Goal: Transaction & Acquisition: Obtain resource

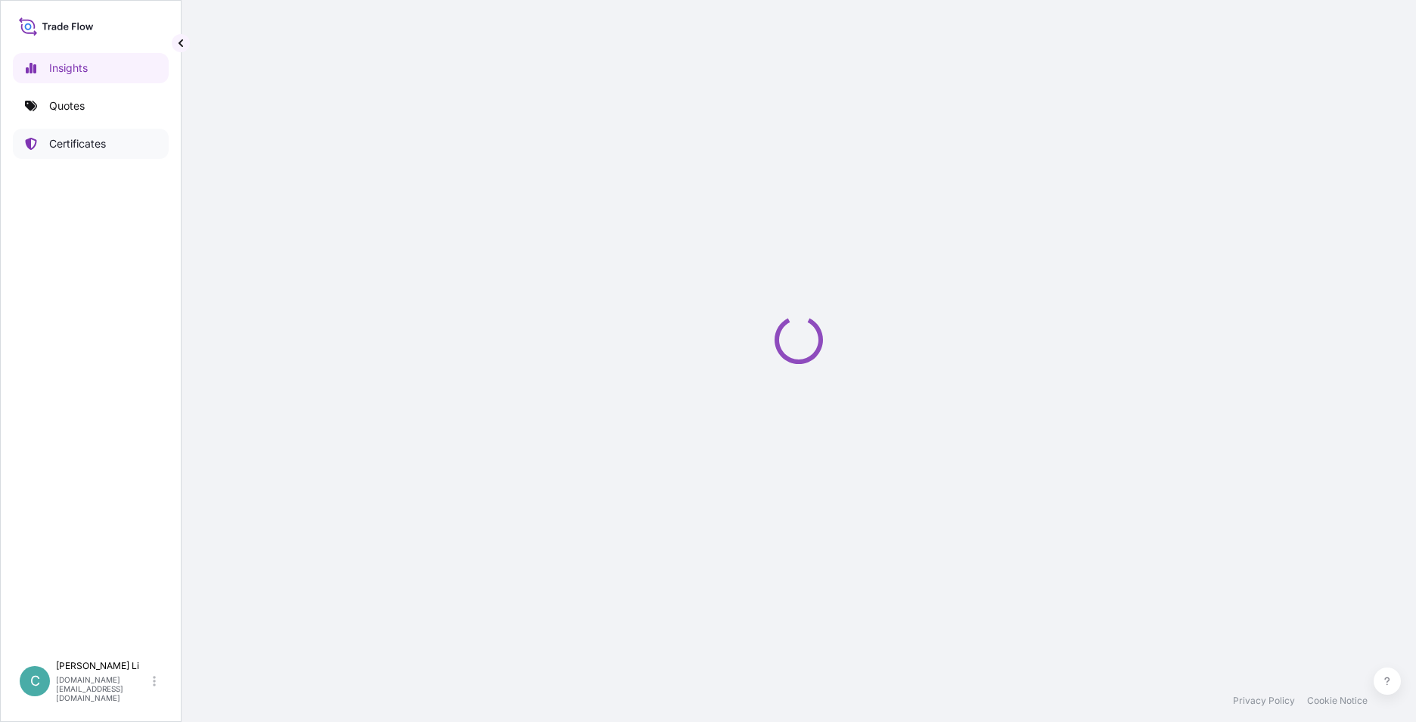
select select "2025"
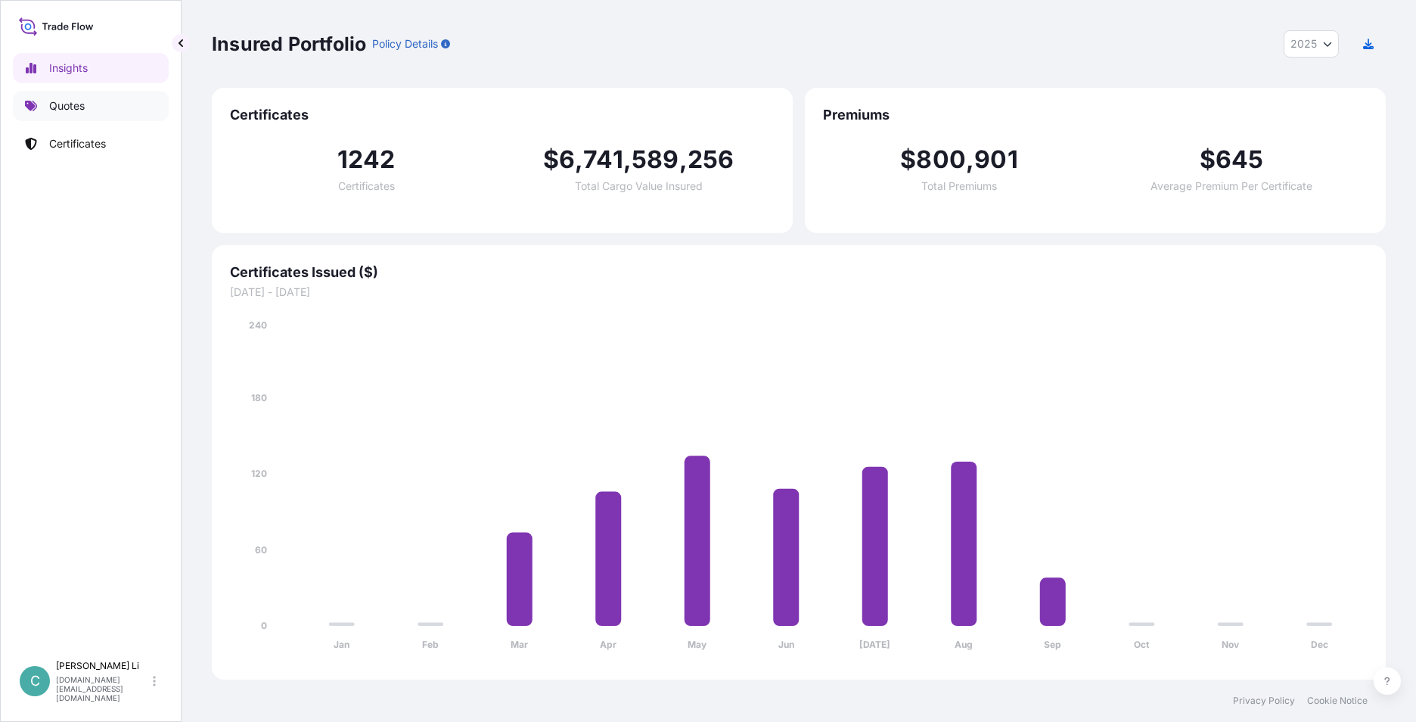
click at [123, 104] on link "Quotes" at bounding box center [91, 106] width 156 height 30
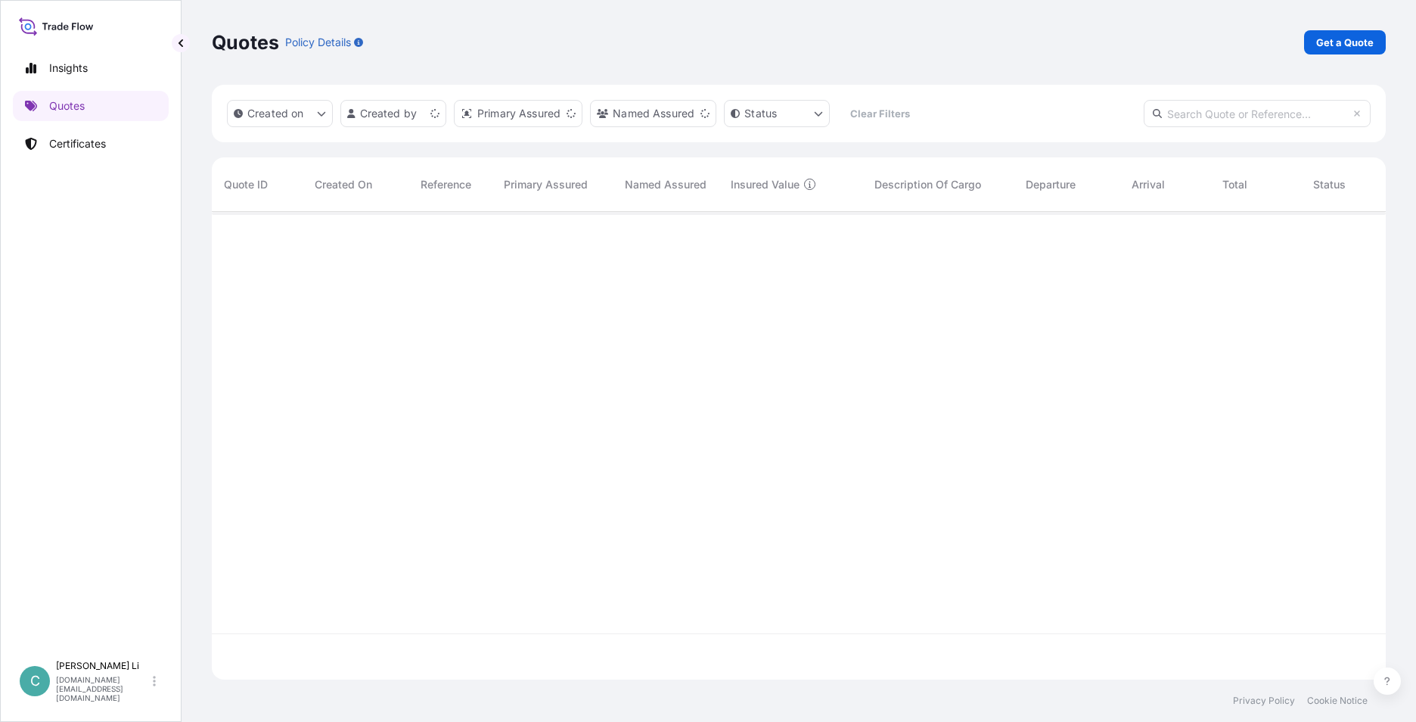
scroll to position [465, 1163]
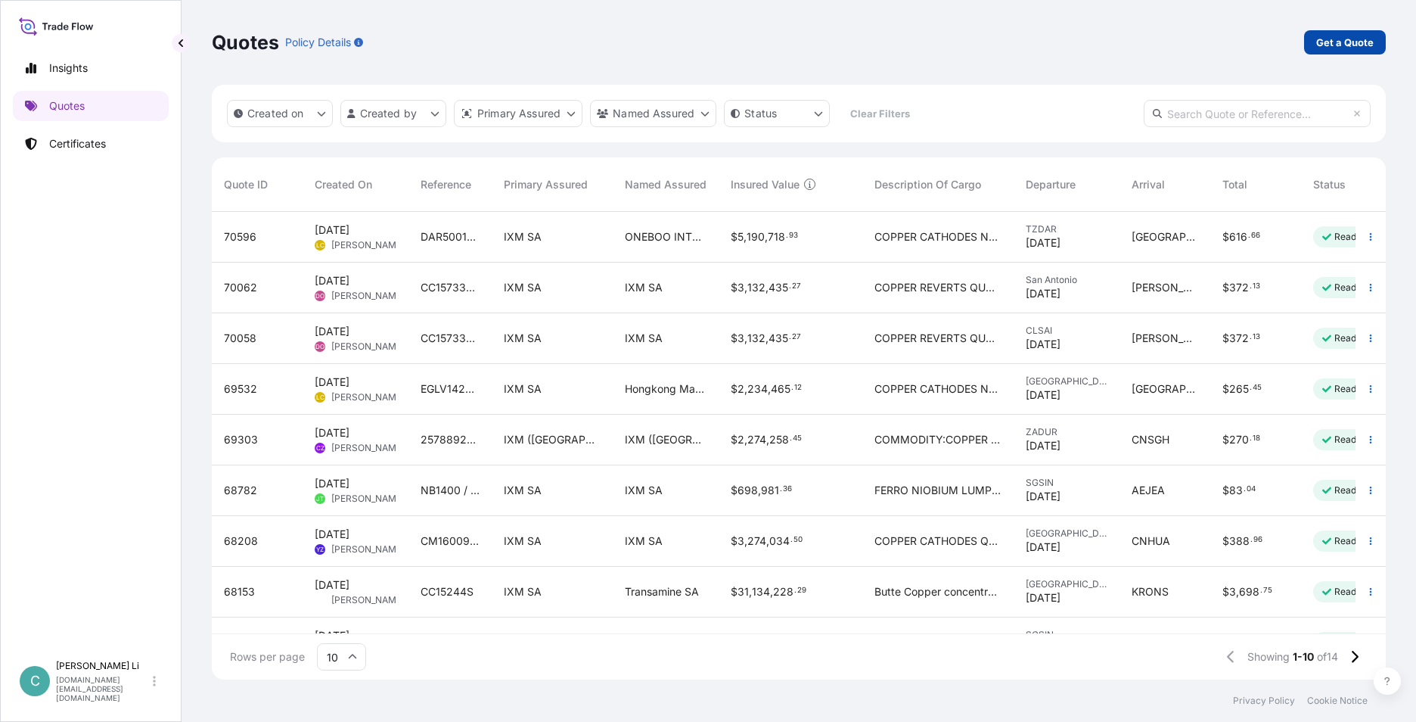
click at [1362, 44] on p "Get a Quote" at bounding box center [1344, 42] width 57 height 15
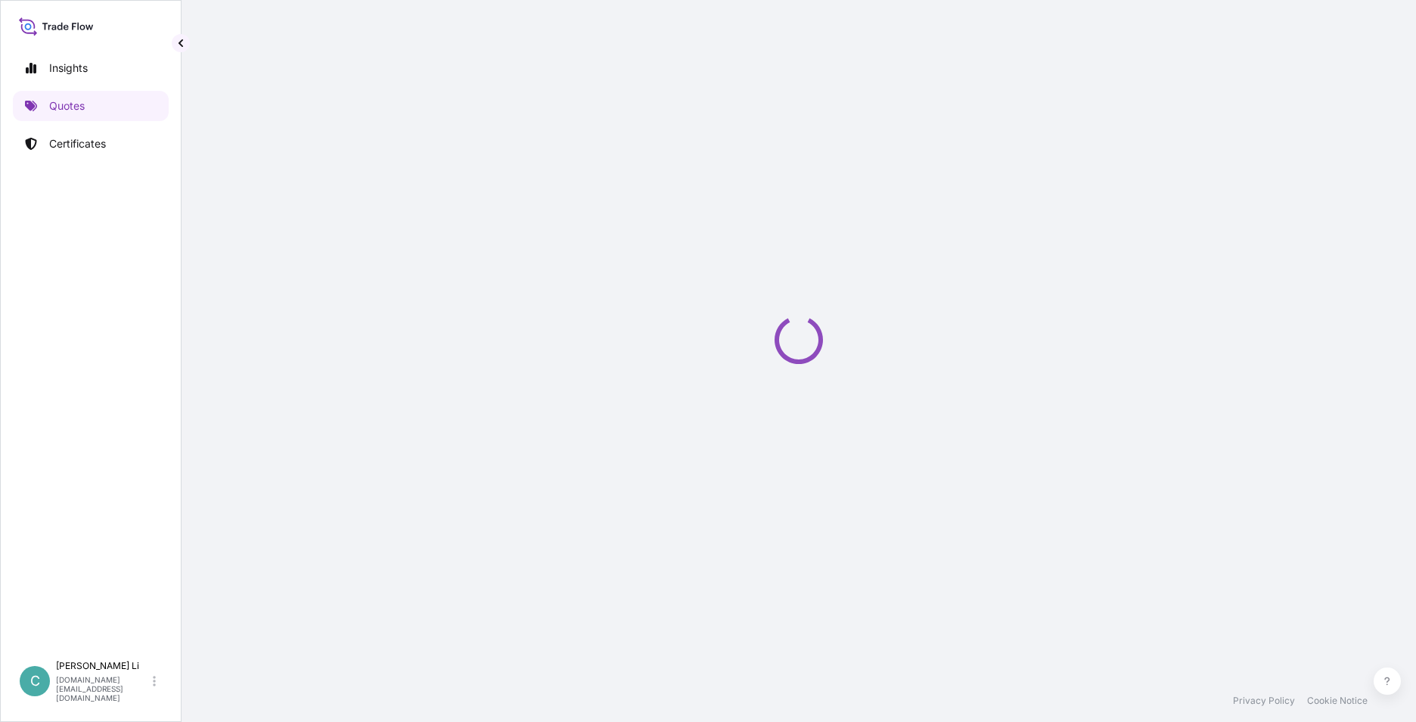
select select "Sea"
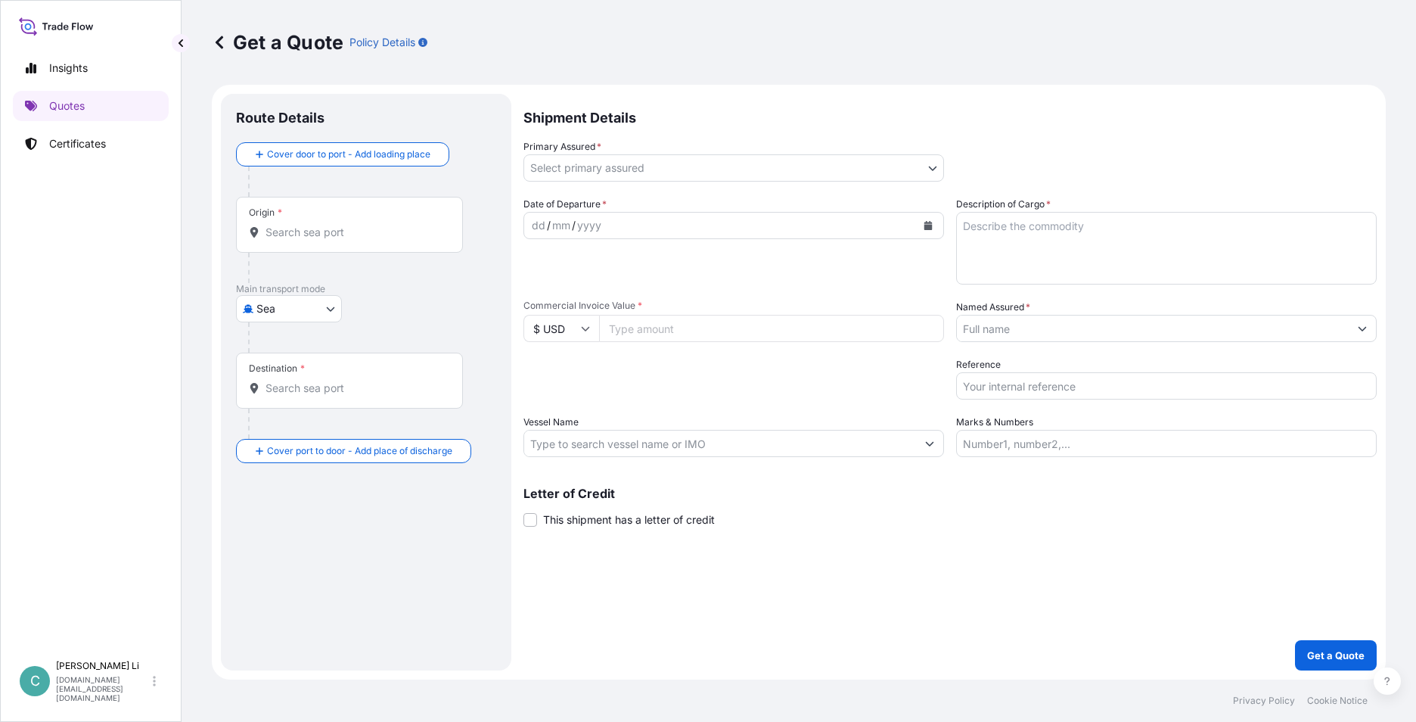
click at [590, 167] on body "Insights Quotes Certificates C [PERSON_NAME] [DOMAIN_NAME][EMAIL_ADDRESS][DOMAI…" at bounding box center [708, 361] width 1416 height 722
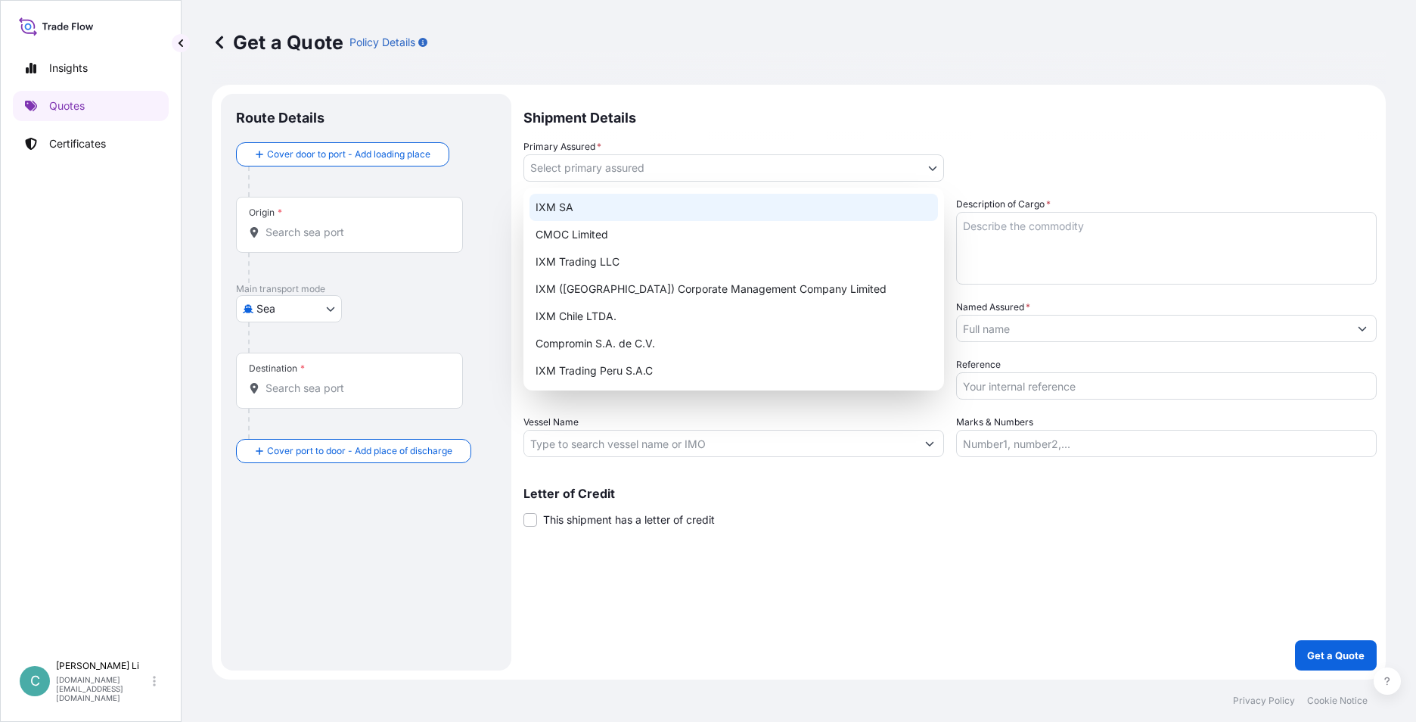
click at [581, 208] on div "IXM SA" at bounding box center [734, 207] width 409 height 27
select select "31846"
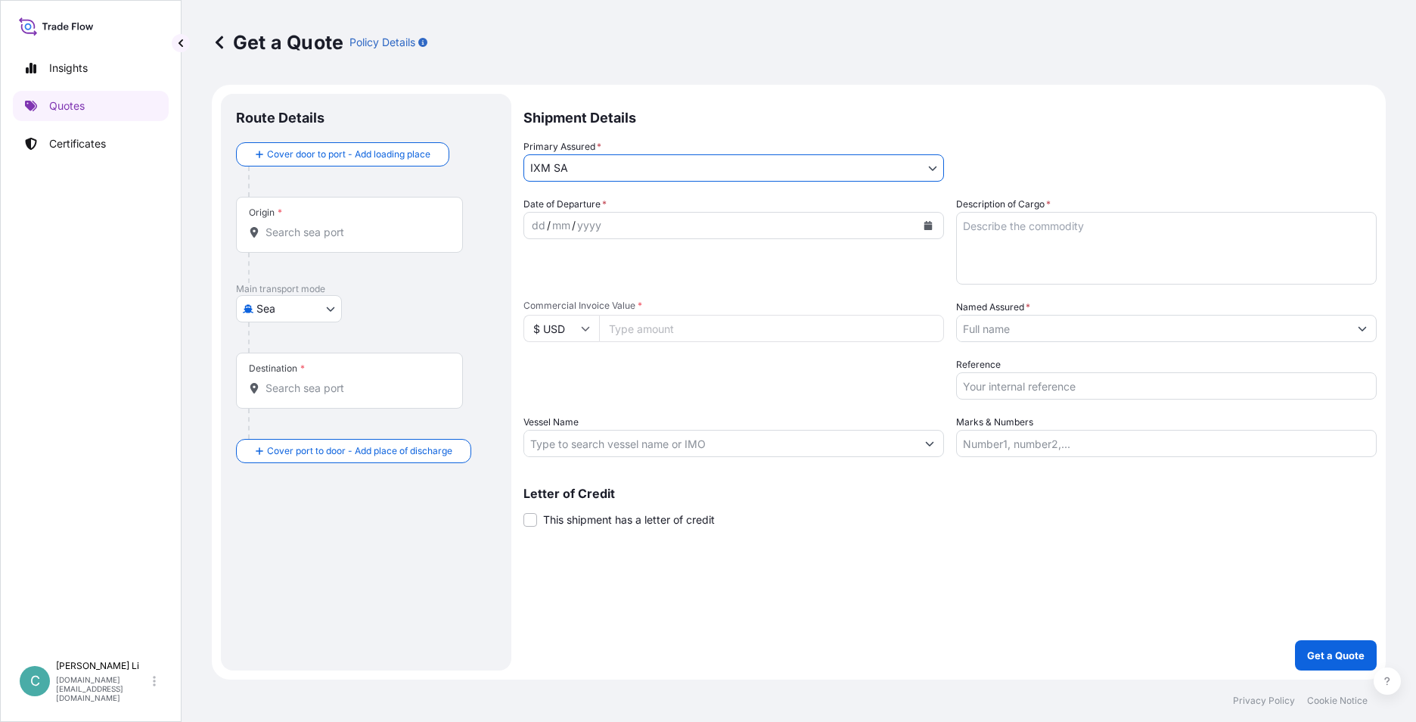
click at [1007, 334] on input "Named Assured *" at bounding box center [1153, 328] width 392 height 27
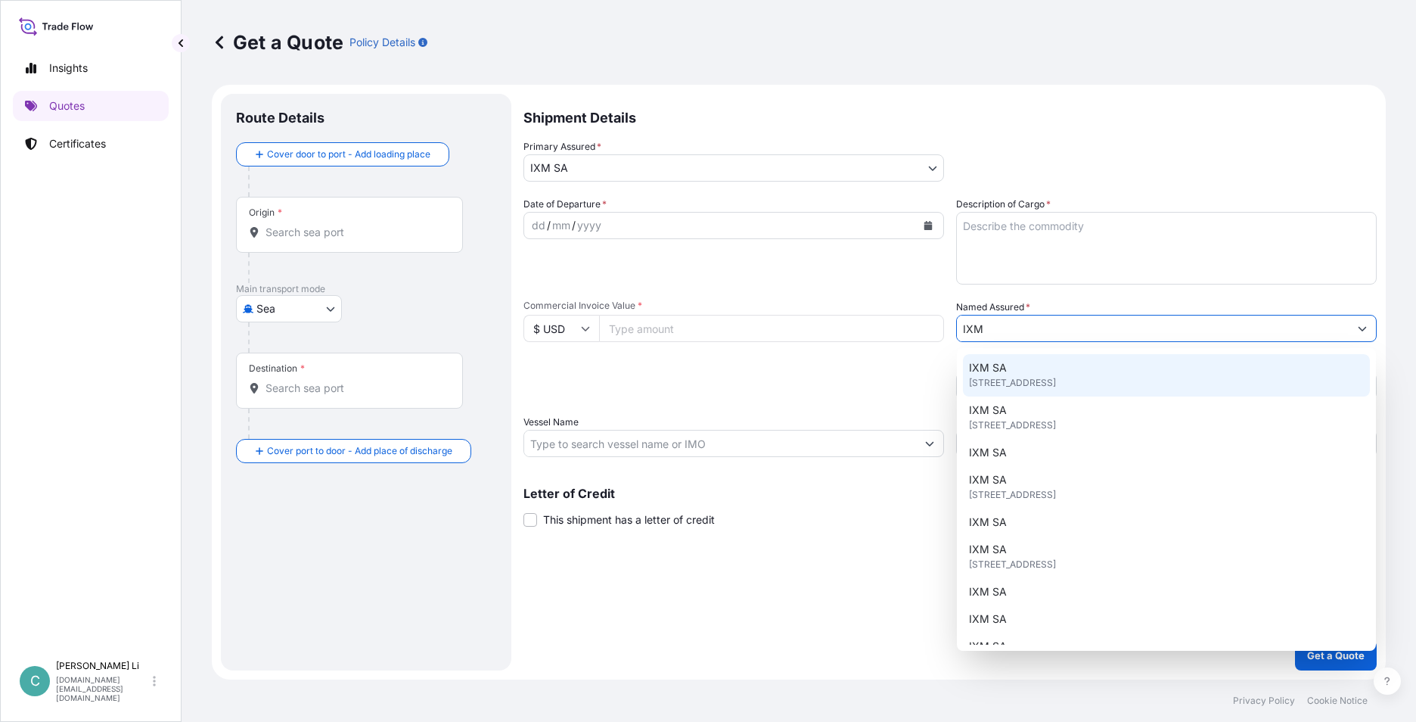
click at [1008, 368] on div "IXM SA [STREET_ADDRESS]" at bounding box center [1166, 375] width 407 height 42
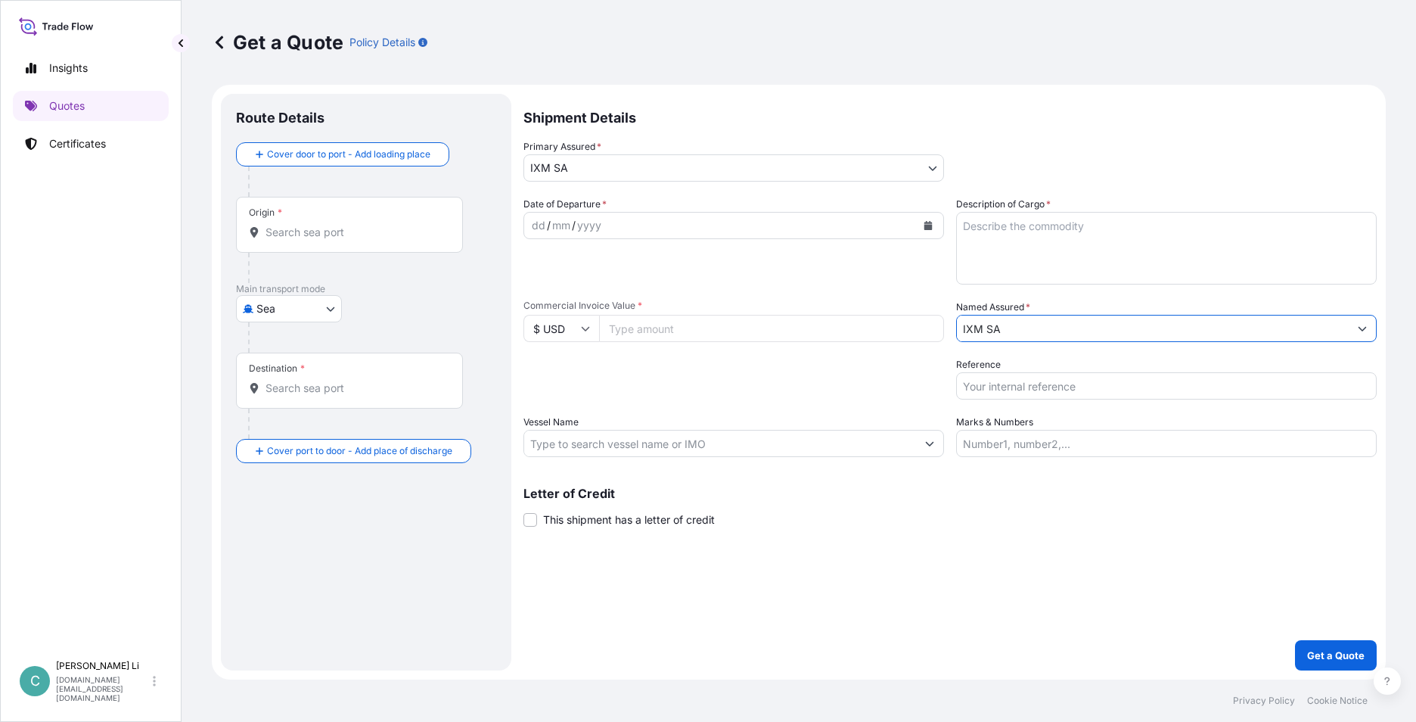
type input "IXM SA"
click at [1015, 284] on textarea "Description of Cargo *" at bounding box center [1166, 248] width 421 height 73
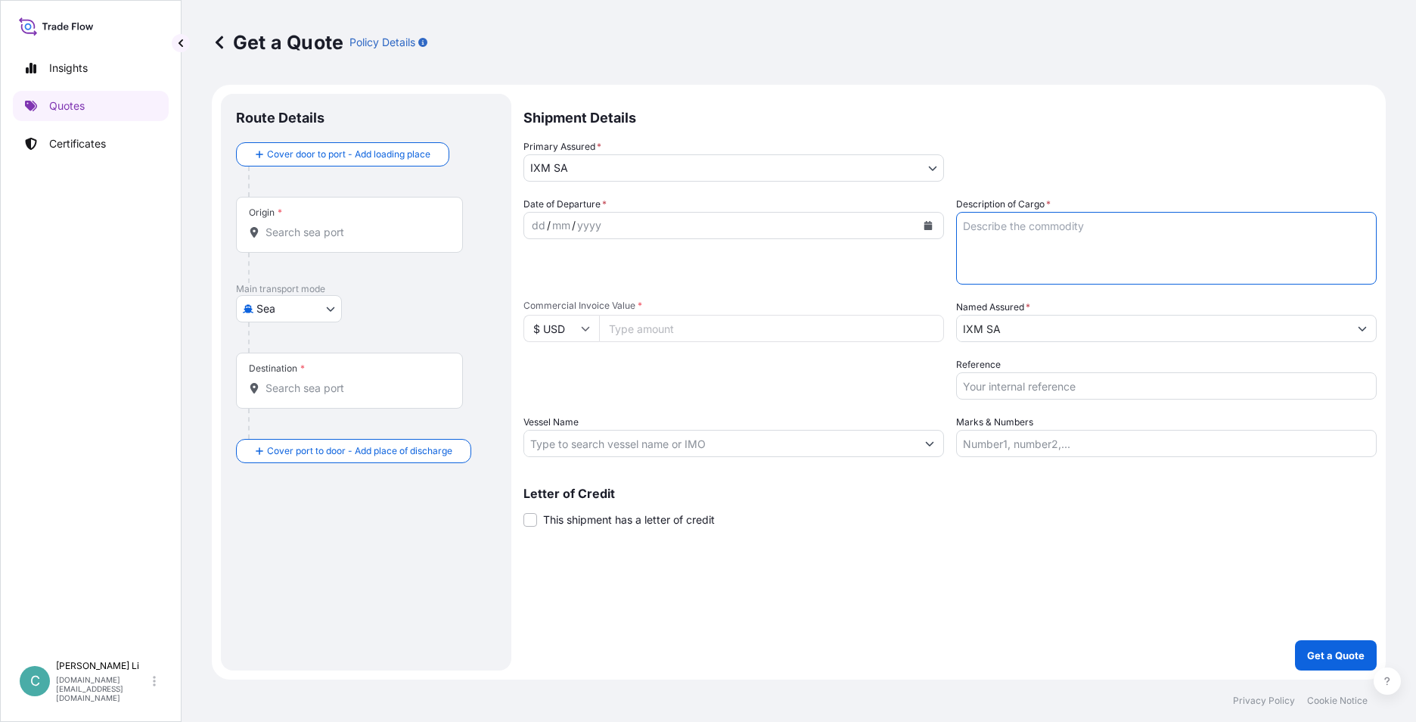
click at [1027, 263] on textarea "Description of Cargo *" at bounding box center [1166, 248] width 421 height 73
type textarea "Ferro Niobium"
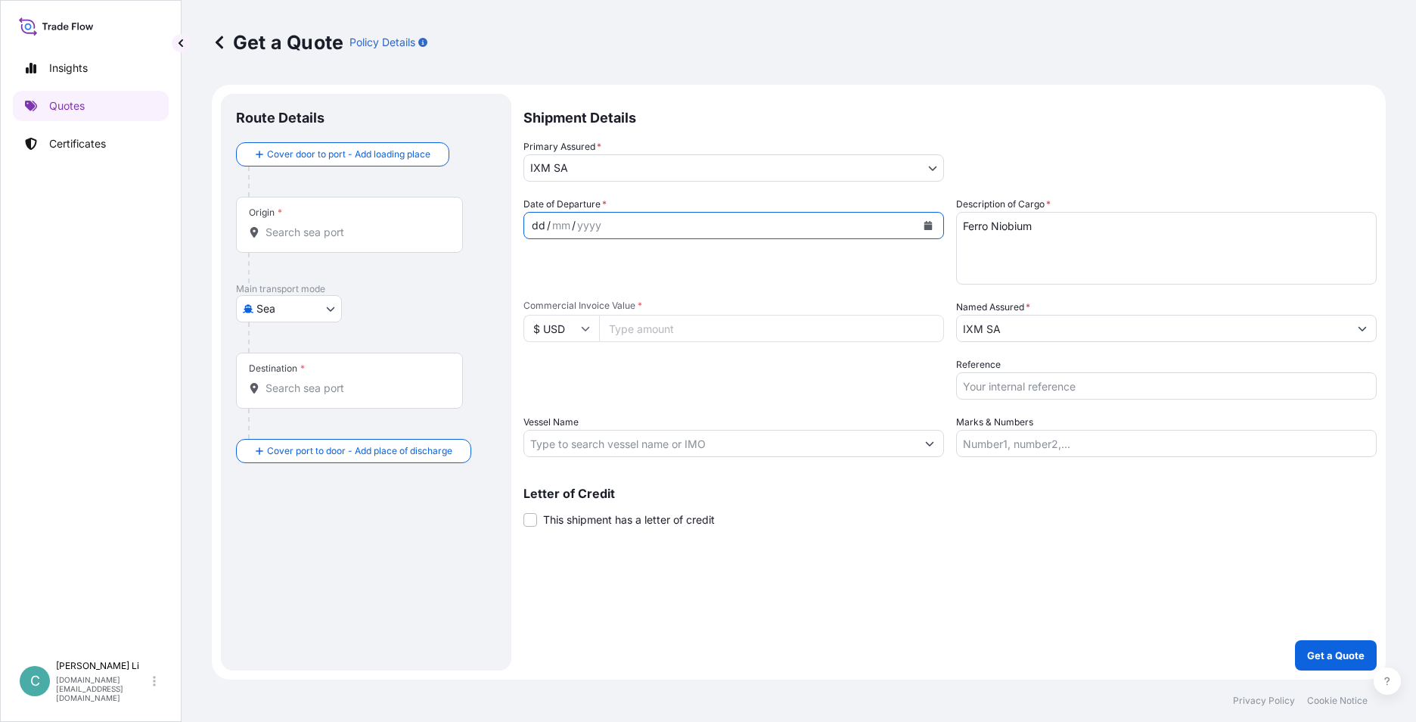
click at [621, 216] on div "dd / mm / yyyy" at bounding box center [720, 225] width 392 height 27
click at [935, 228] on button "Calendar" at bounding box center [928, 225] width 24 height 24
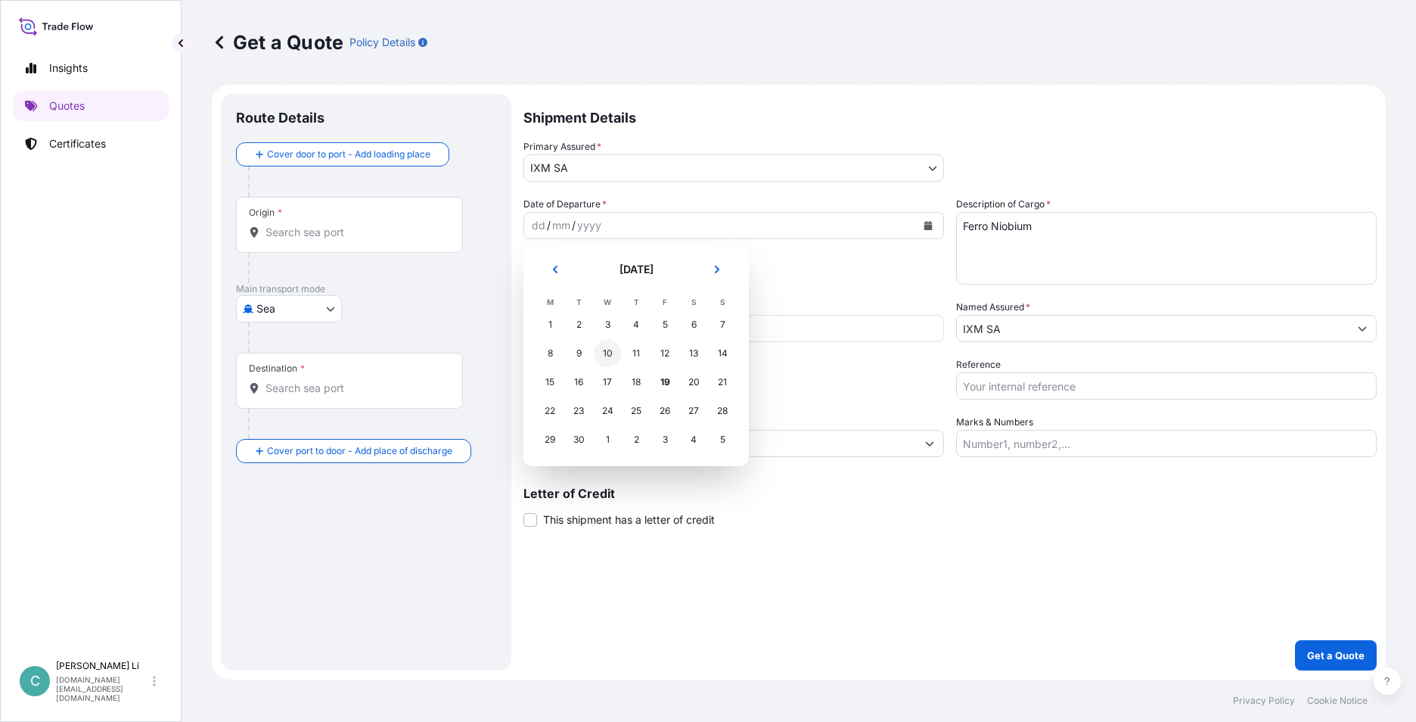
click at [608, 350] on div "10" at bounding box center [607, 353] width 27 height 27
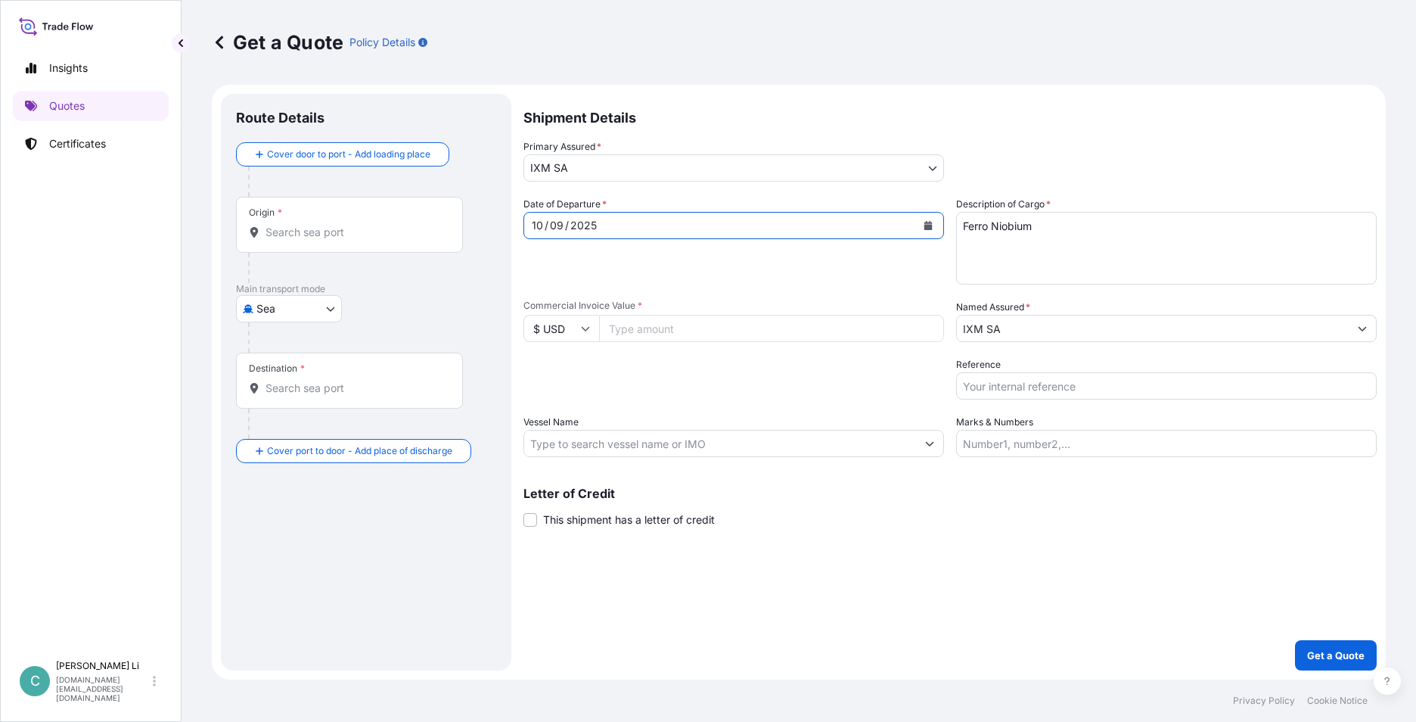
click at [337, 230] on input "Origin *" at bounding box center [355, 232] width 179 height 15
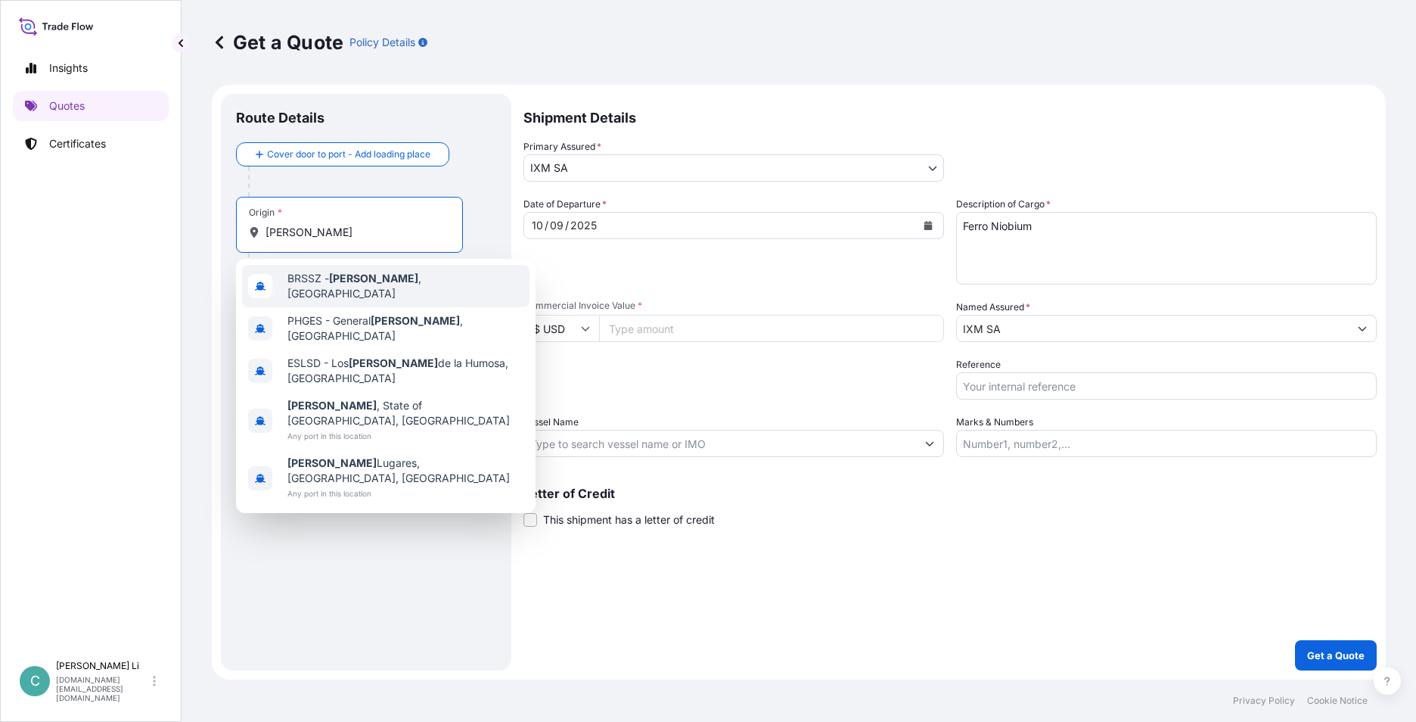
click at [369, 275] on div "[PERSON_NAME][GEOGRAPHIC_DATA] , [GEOGRAPHIC_DATA]" at bounding box center [385, 286] width 287 height 42
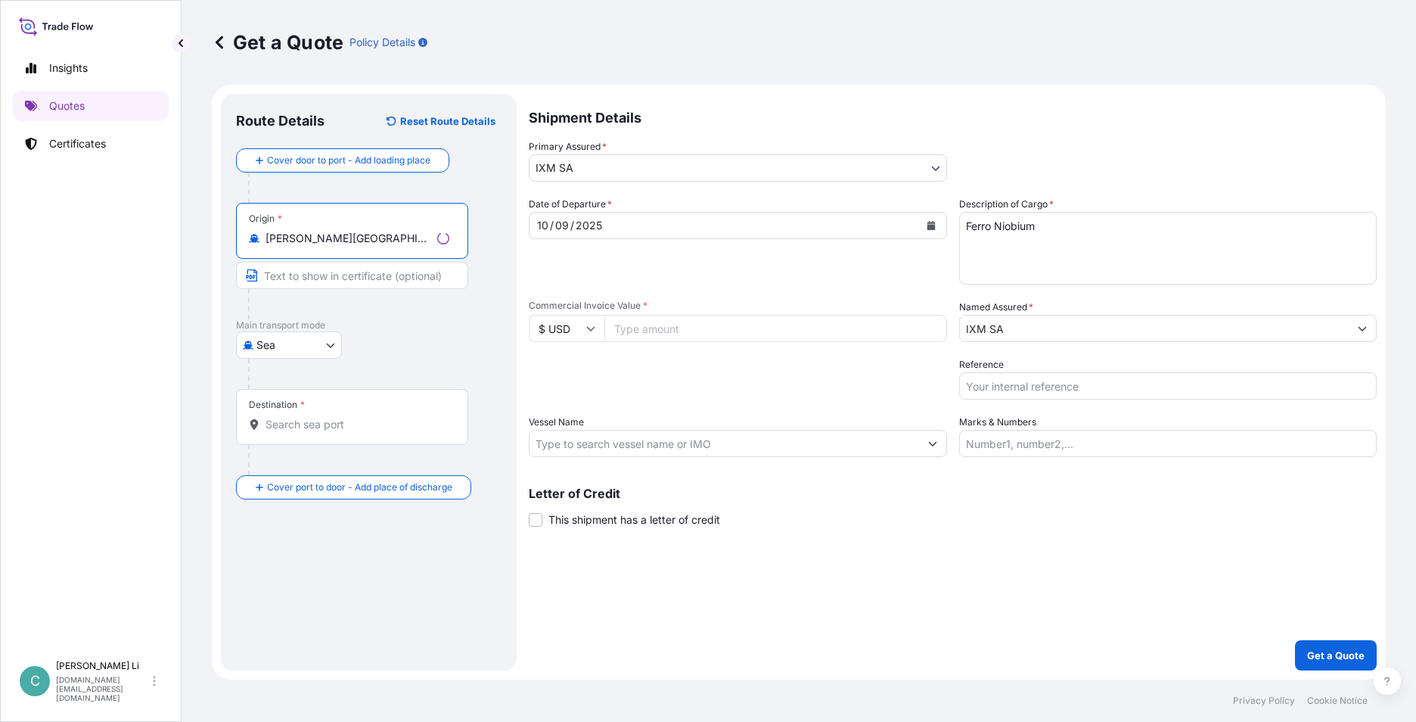
type input "[PERSON_NAME][GEOGRAPHIC_DATA], [GEOGRAPHIC_DATA]"
click at [318, 412] on div "Destination *" at bounding box center [352, 417] width 232 height 56
click at [318, 417] on input "Destination *" at bounding box center [358, 424] width 184 height 15
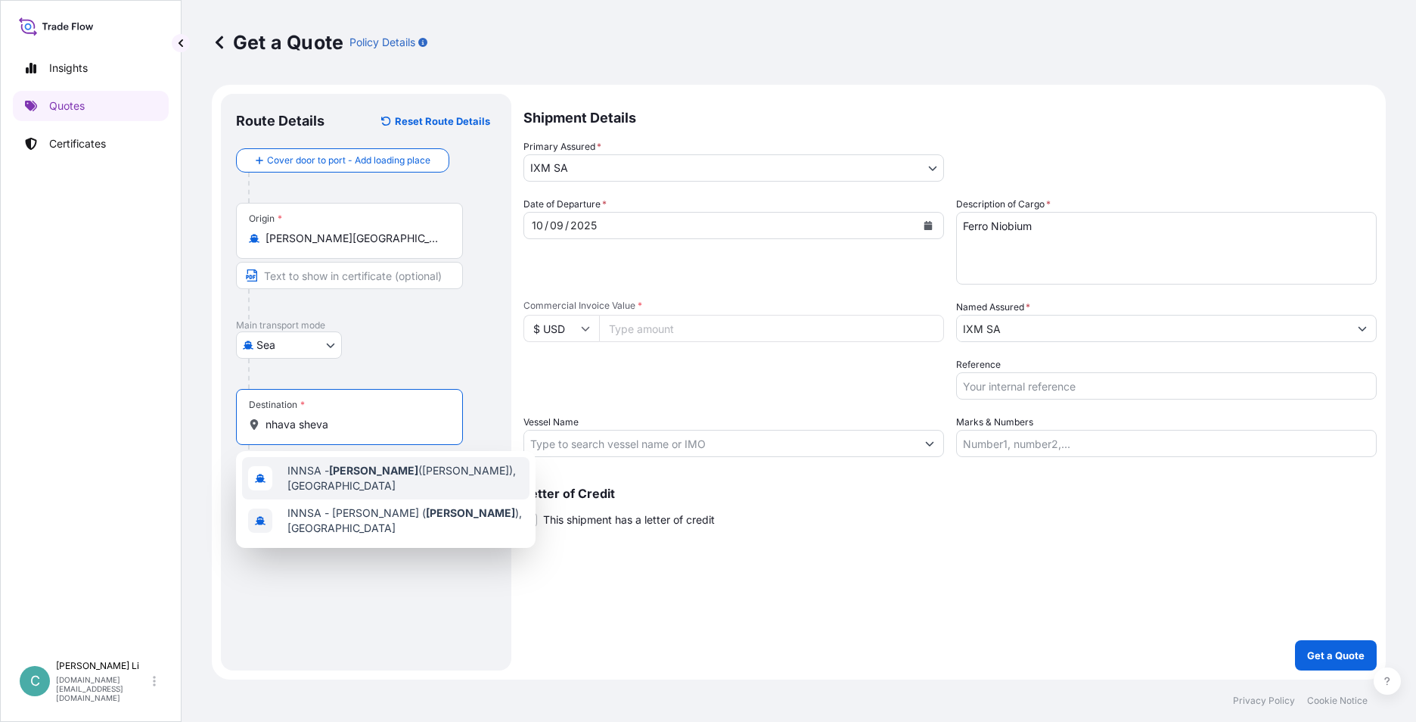
click at [400, 484] on span "INNSA - [GEOGRAPHIC_DATA] ([PERSON_NAME]), [GEOGRAPHIC_DATA]" at bounding box center [405, 478] width 236 height 30
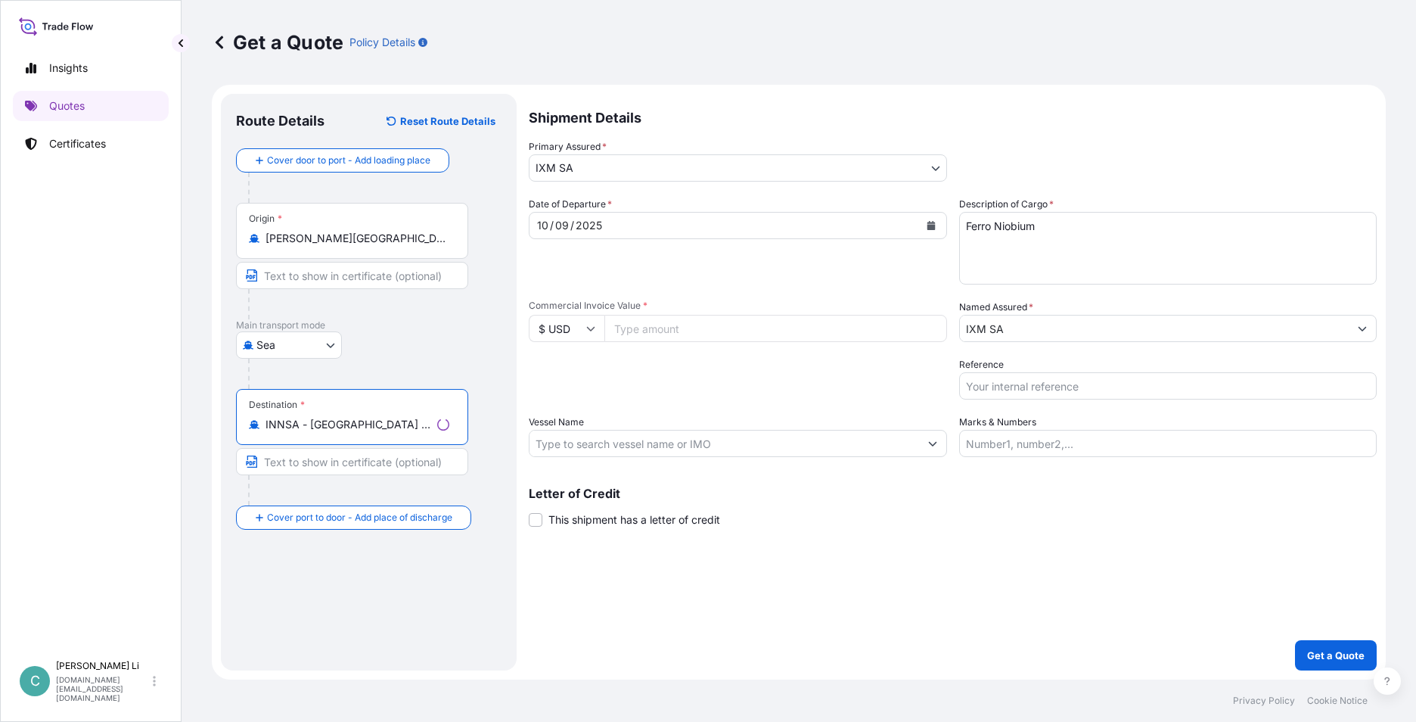
type input "INNSA - [GEOGRAPHIC_DATA] ([PERSON_NAME]), [GEOGRAPHIC_DATA]"
click at [573, 452] on input "Vessel Name" at bounding box center [725, 443] width 390 height 27
click at [615, 378] on div "Packing Category Type to search a container mode Please select a primary mode o…" at bounding box center [734, 378] width 421 height 42
drag, startPoint x: 304, startPoint y: 624, endPoint x: 344, endPoint y: 400, distance: 227.5
click at [304, 614] on div "Route Details Reset Route Details Cover door to port - Add loading place Place …" at bounding box center [366, 382] width 260 height 546
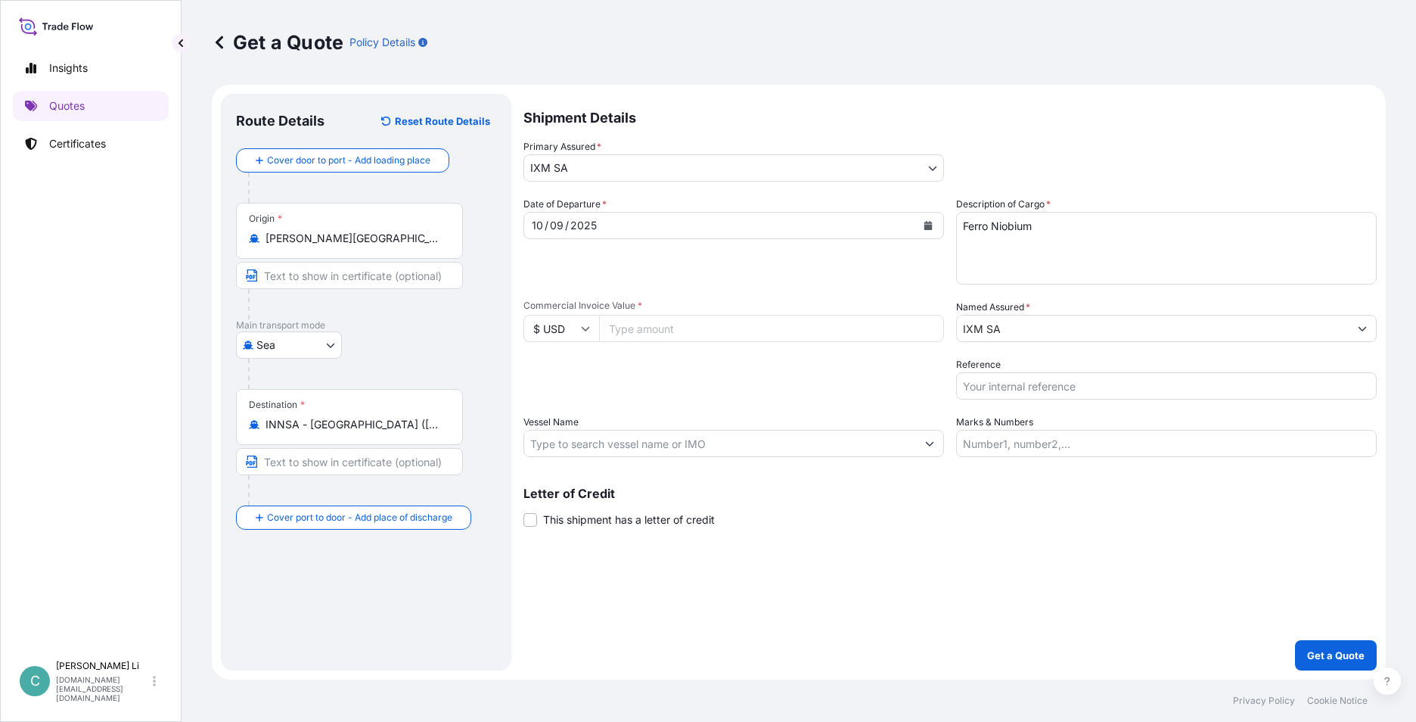
click at [674, 337] on input "Commercial Invoice Value *" at bounding box center [771, 328] width 345 height 27
paste input "561149.40"
type input "561149.40"
click at [731, 283] on div "Date of Departure * [DATE]" at bounding box center [734, 241] width 421 height 88
click at [682, 378] on div "Packing Category Type to search a container mode Please select a primary mode o…" at bounding box center [734, 378] width 421 height 42
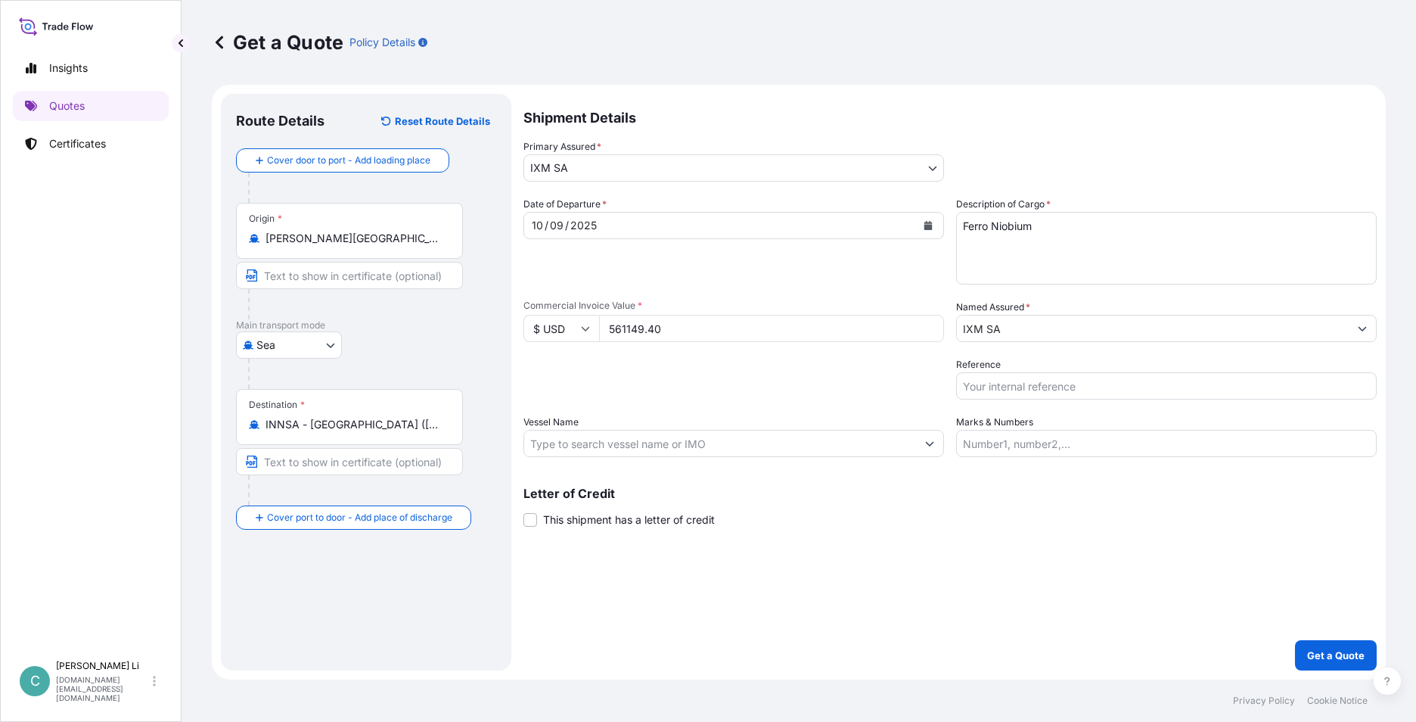
click at [1307, 636] on div "Shipment Details Primary Assured * IXM SA IXM SA CMOC Limited IXM Trading LLC I…" at bounding box center [950, 382] width 853 height 576
click at [1316, 656] on p "Get a Quote" at bounding box center [1335, 655] width 57 height 15
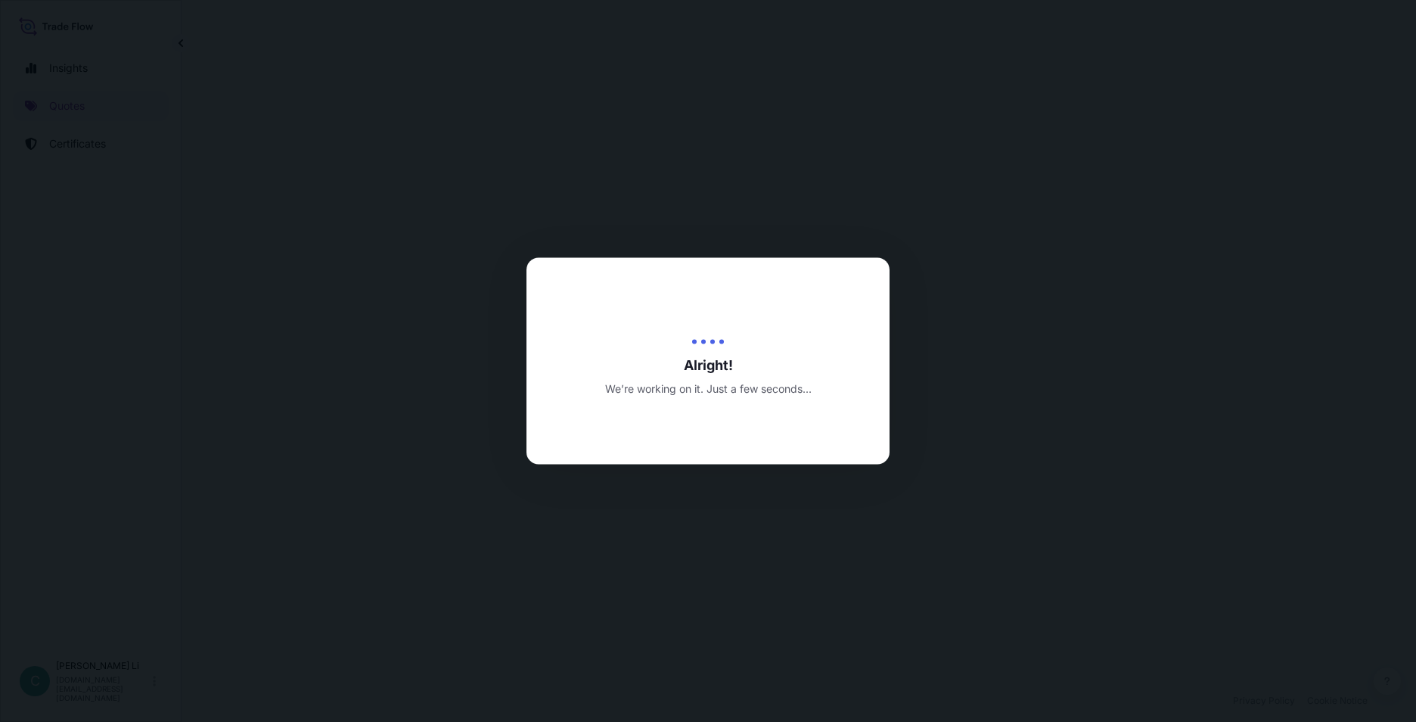
select select "Sea"
select select "31846"
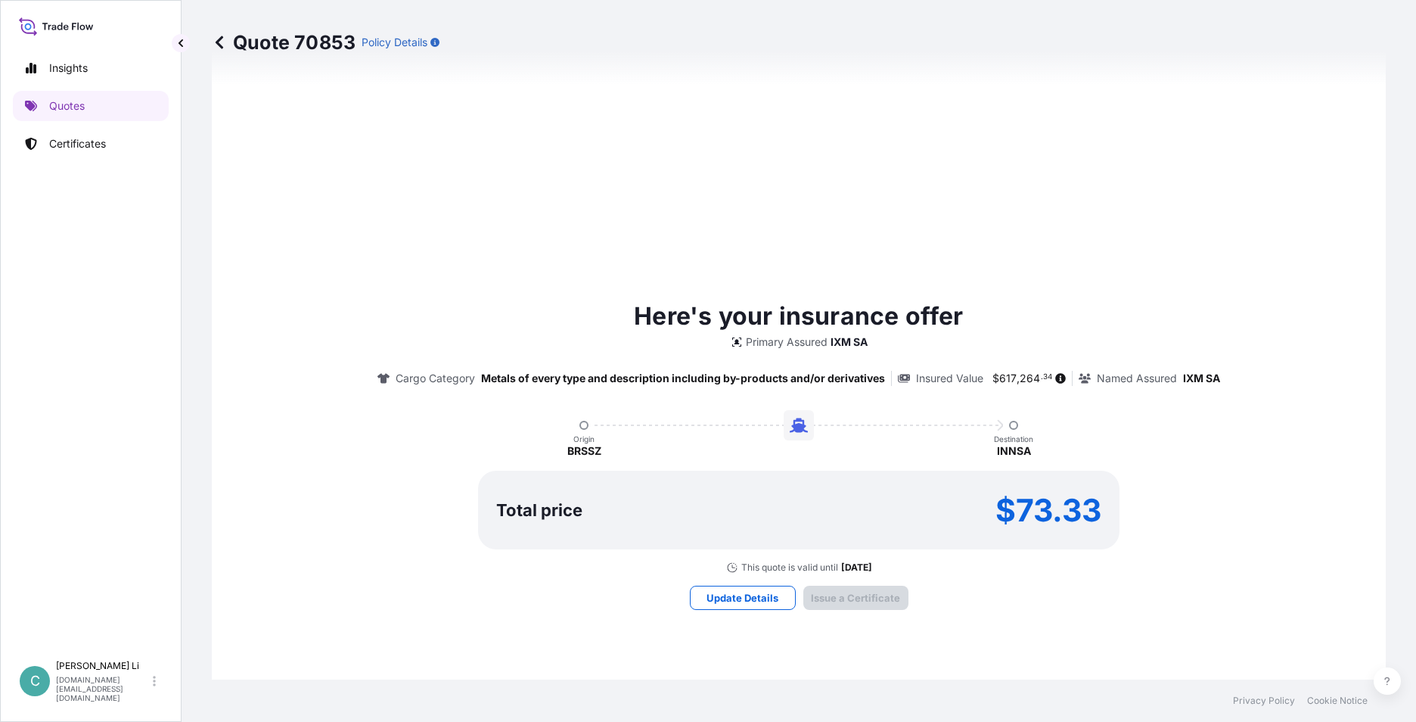
scroll to position [1555, 0]
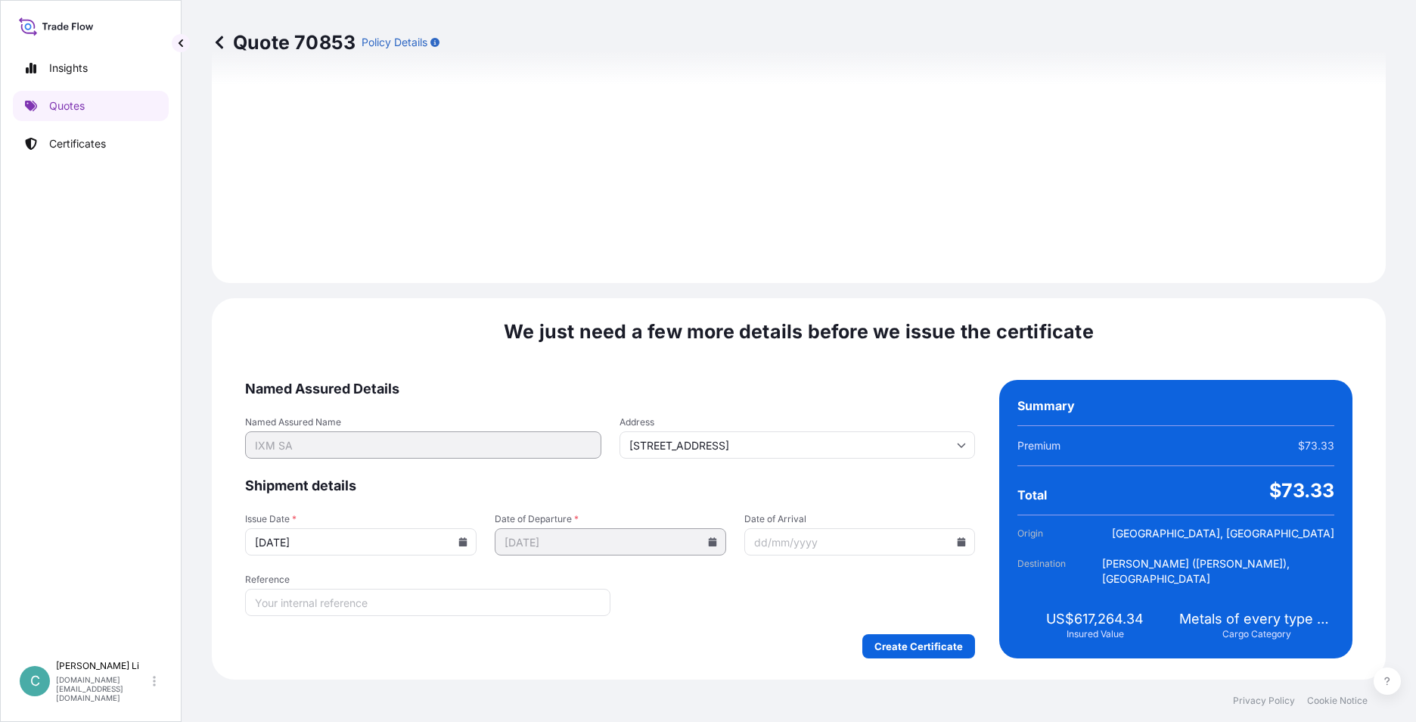
click at [379, 536] on input "[DATE]" at bounding box center [361, 541] width 232 height 27
drag, startPoint x: 457, startPoint y: 535, endPoint x: 463, endPoint y: 527, distance: 10.3
click at [457, 535] on input "[DATE]" at bounding box center [361, 541] width 232 height 27
click at [461, 540] on icon at bounding box center [462, 541] width 9 height 9
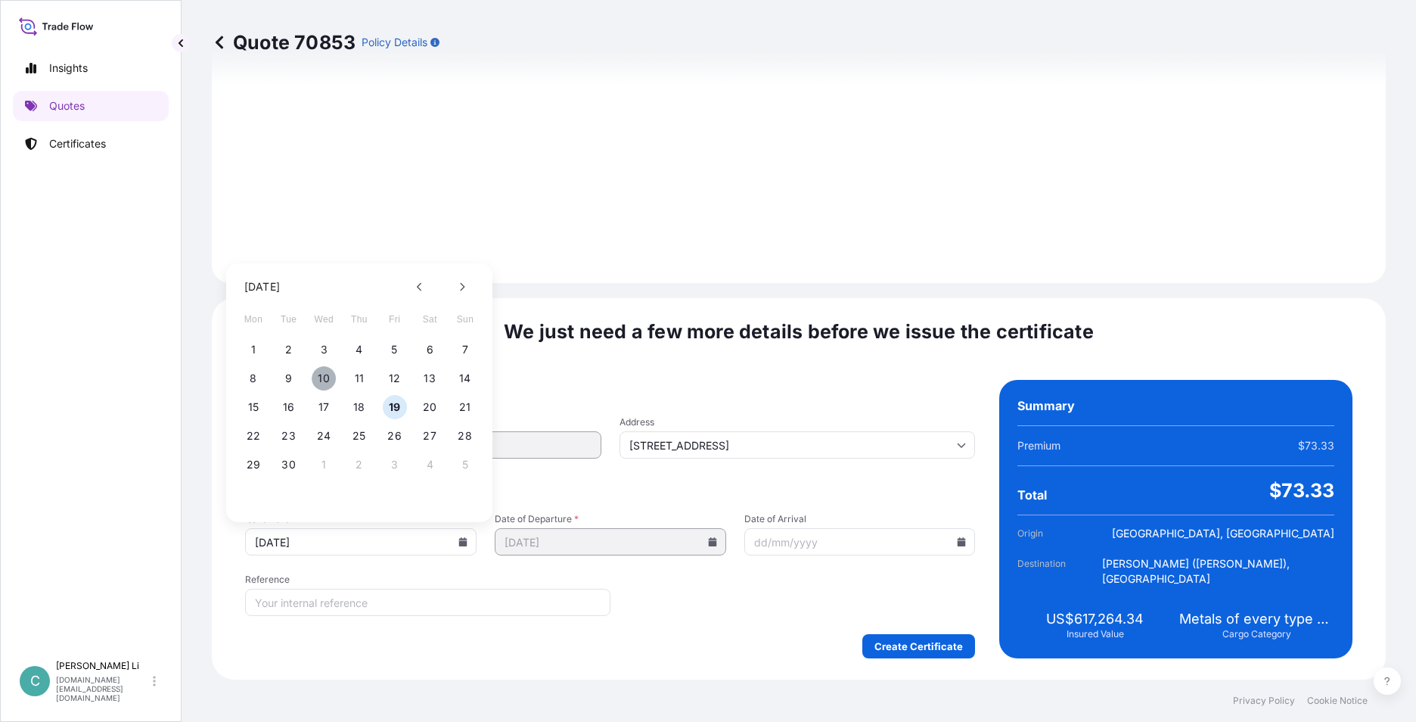
click at [319, 373] on button "10" at bounding box center [324, 378] width 24 height 24
type input "[DATE]"
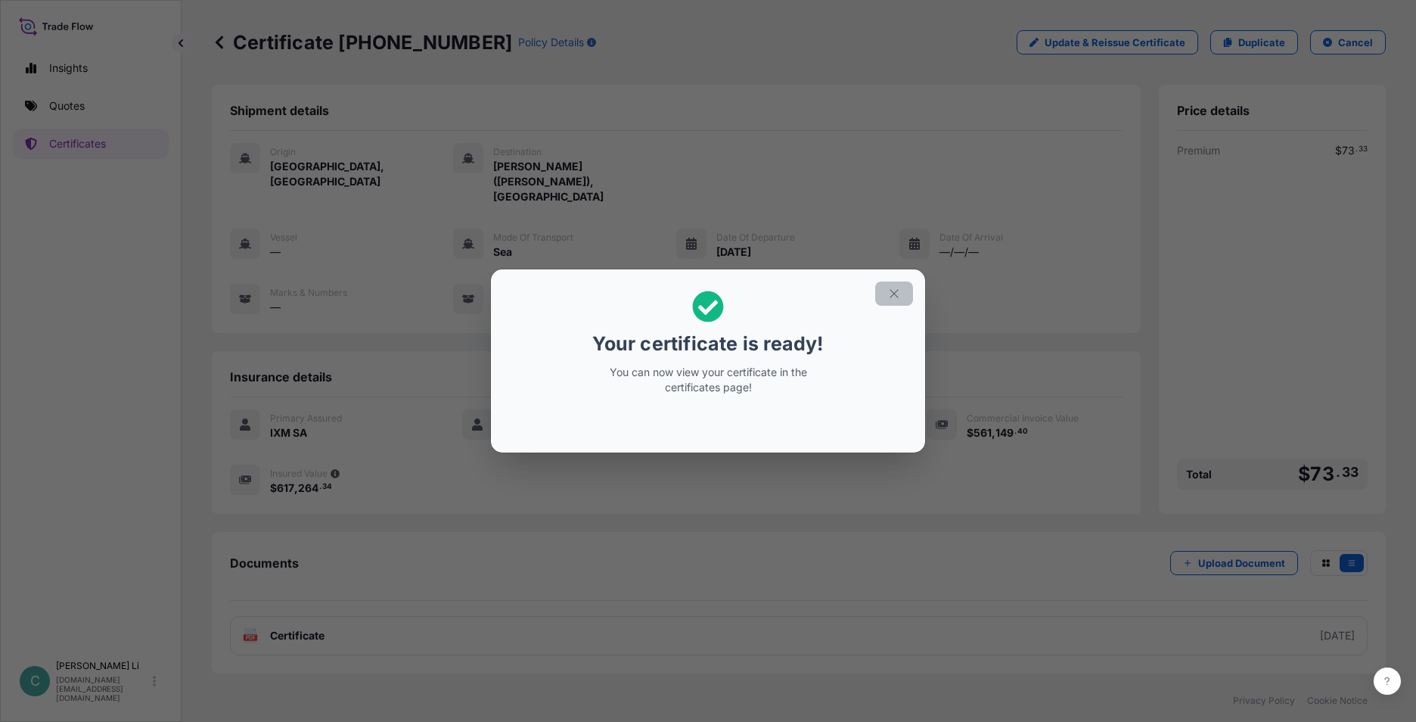
click at [899, 296] on icon "button" at bounding box center [894, 294] width 14 height 14
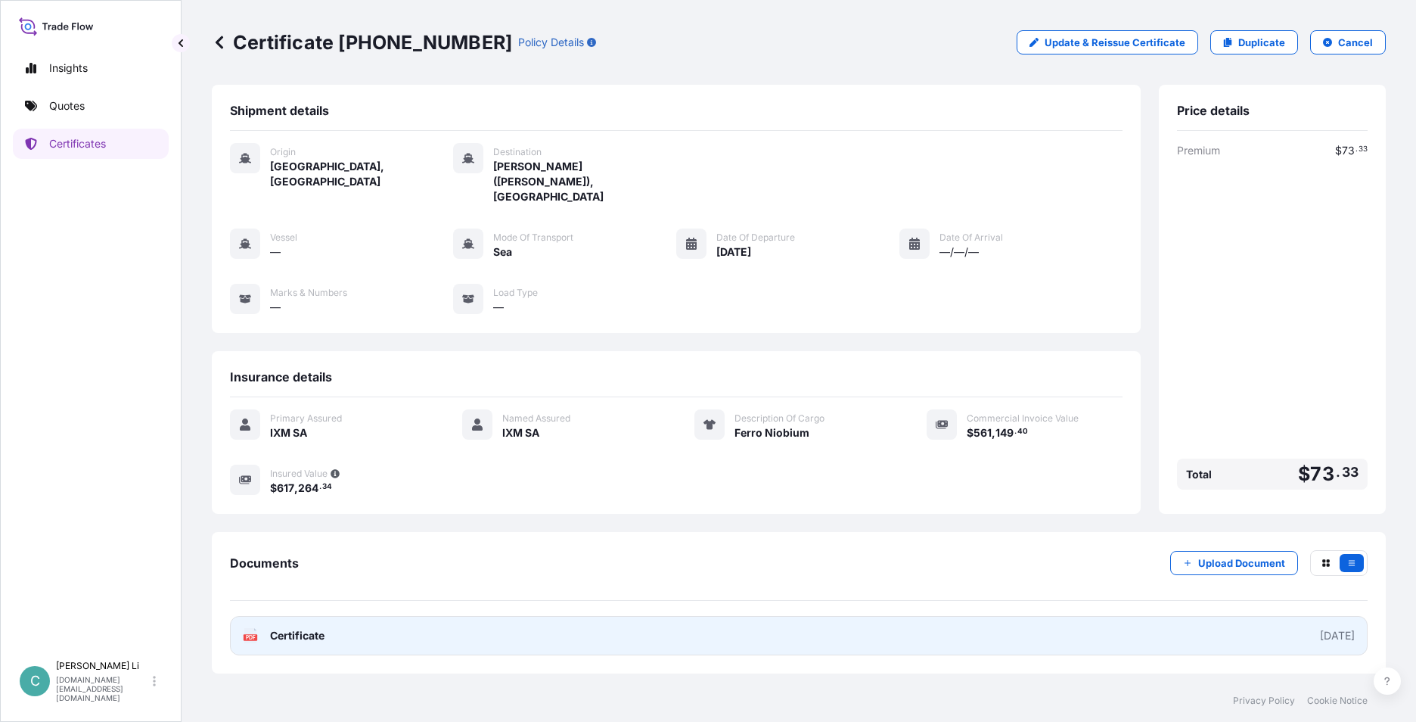
click at [340, 616] on link "PDF Certificate [DATE]" at bounding box center [799, 635] width 1138 height 39
